Goal: Information Seeking & Learning: Find specific fact

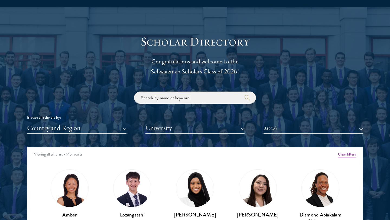
scroll to position [626, 0]
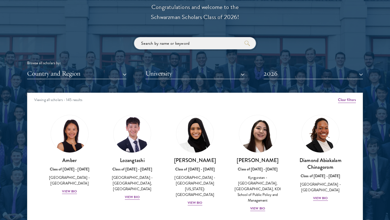
click at [162, 49] on input "search" at bounding box center [195, 43] width 122 height 12
type input "mass"
click at [287, 25] on div "Scholar Directory Congratulations and welcome to the Schwarzman Scholars Class …" at bounding box center [195, 117] width 336 height 275
click at [237, 20] on p "Congratulations and welcome to the Schwarzman Scholars Class of 2026!" at bounding box center [195, 12] width 168 height 20
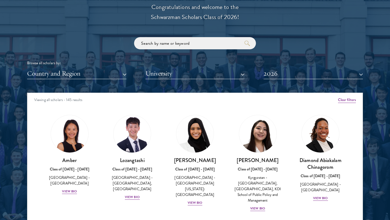
click at [237, 20] on p "Congratulations and welcome to the Schwarzman Scholars Class of 2026!" at bounding box center [195, 12] width 168 height 20
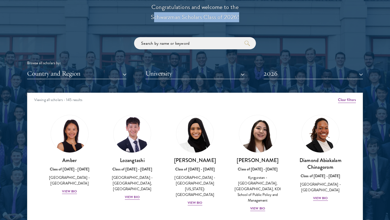
click at [254, 22] on p "Congratulations and welcome to the Schwarzman Scholars Class of 2026!" at bounding box center [195, 12] width 168 height 20
